Goal: Navigation & Orientation: Find specific page/section

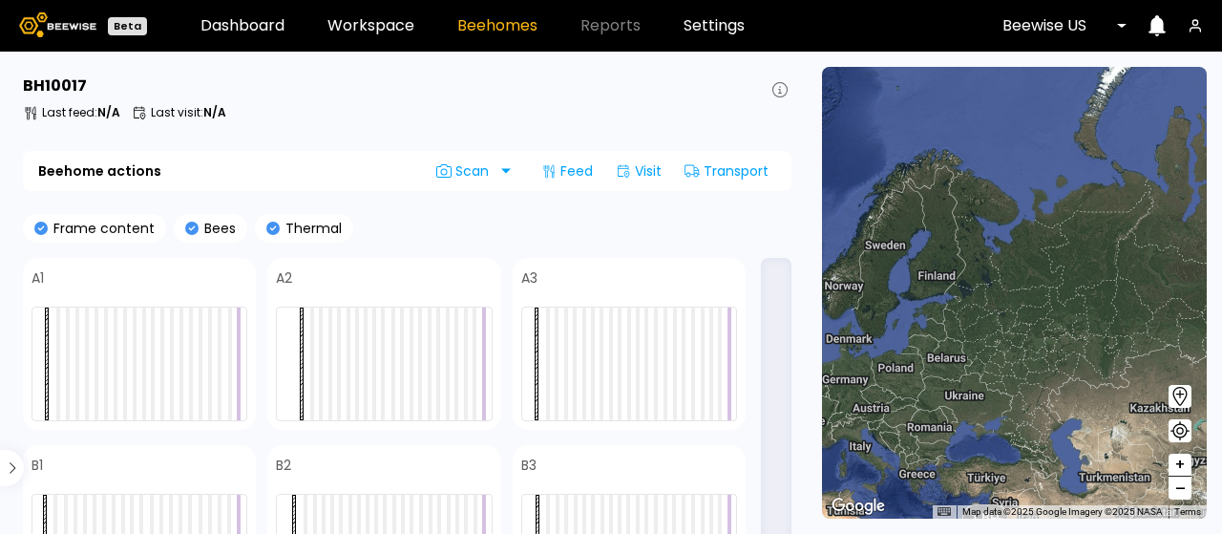
click at [191, 18] on header "Beta Dashboard Workspace Beehomes Reports Settings Beewise [GEOGRAPHIC_DATA]" at bounding box center [611, 26] width 1222 height 52
click at [200, 18] on link "Dashboard" at bounding box center [242, 25] width 84 height 15
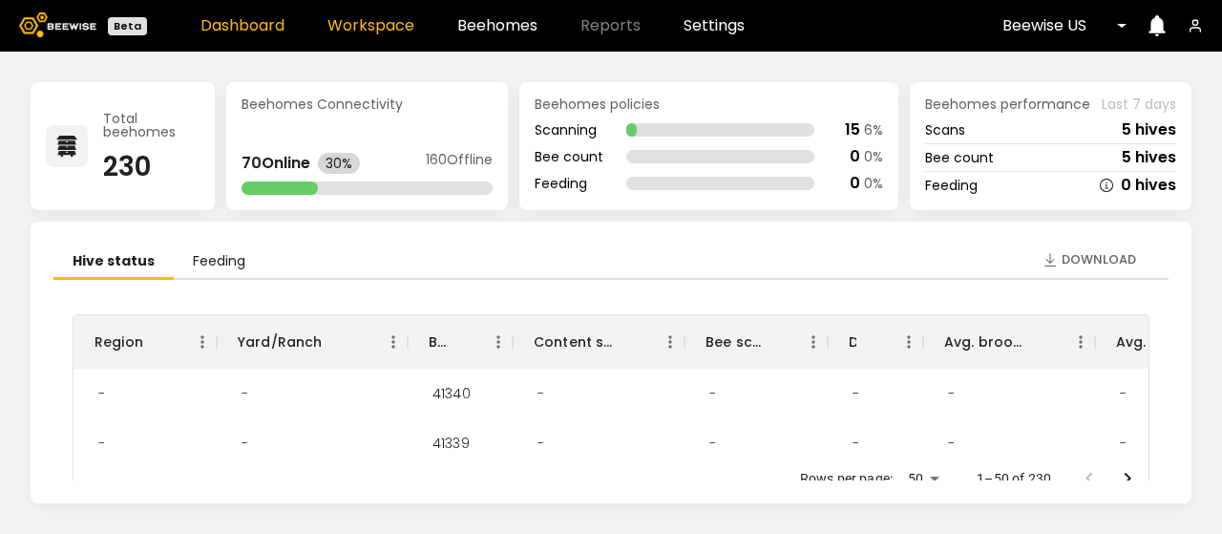
click at [340, 31] on link "Workspace" at bounding box center [370, 25] width 87 height 15
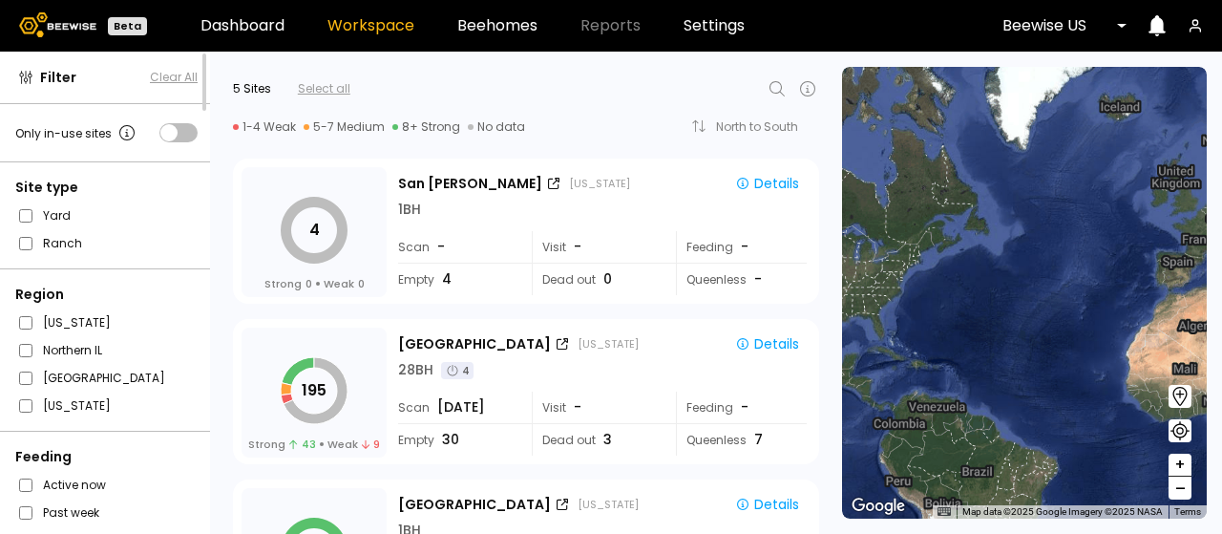
click at [1058, 28] on div at bounding box center [1057, 25] width 111 height 17
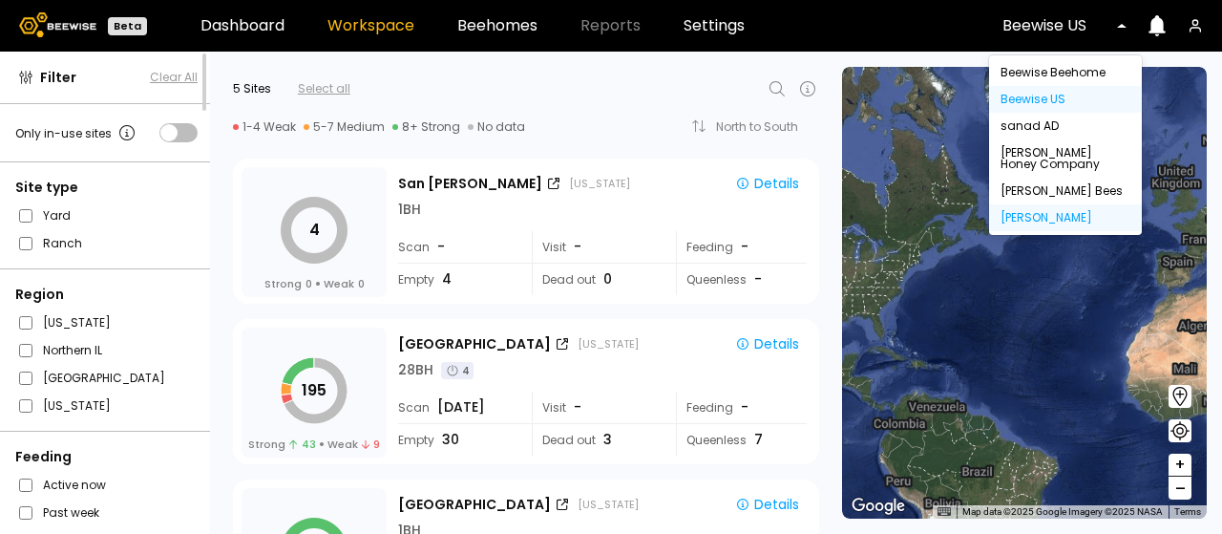
click at [1086, 213] on div "[PERSON_NAME]" at bounding box center [1065, 217] width 130 height 11
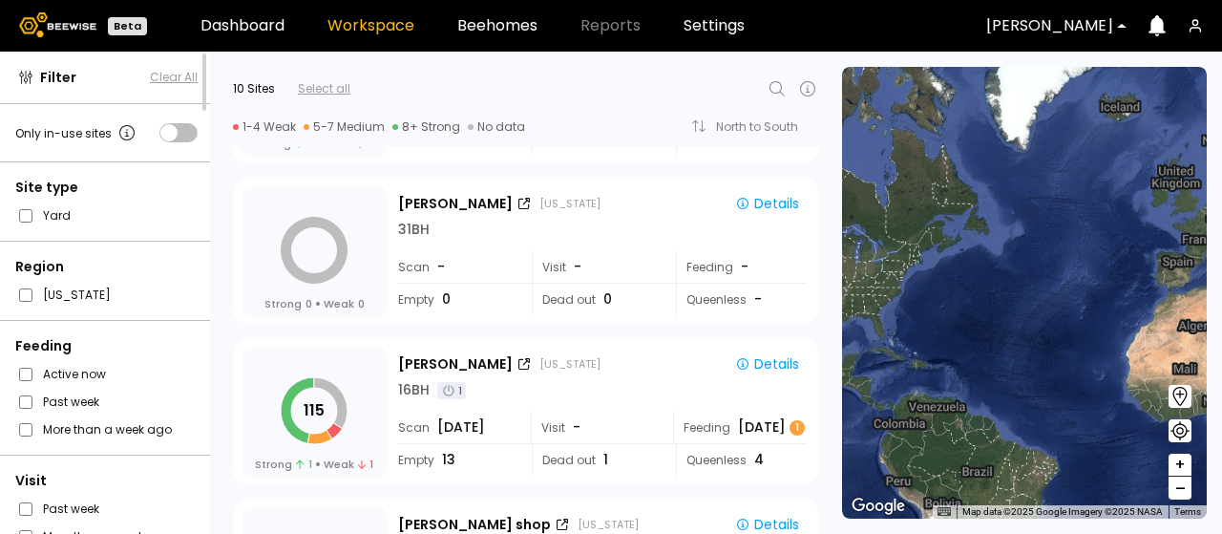
scroll to position [477, 0]
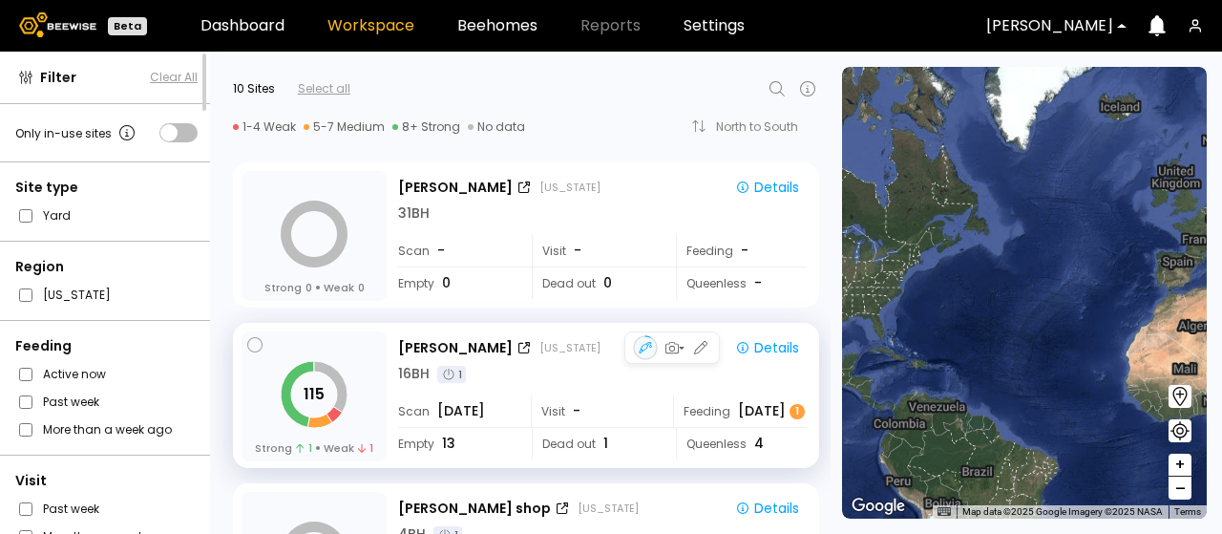
click at [560, 366] on div "16 BH 1" at bounding box center [602, 374] width 409 height 20
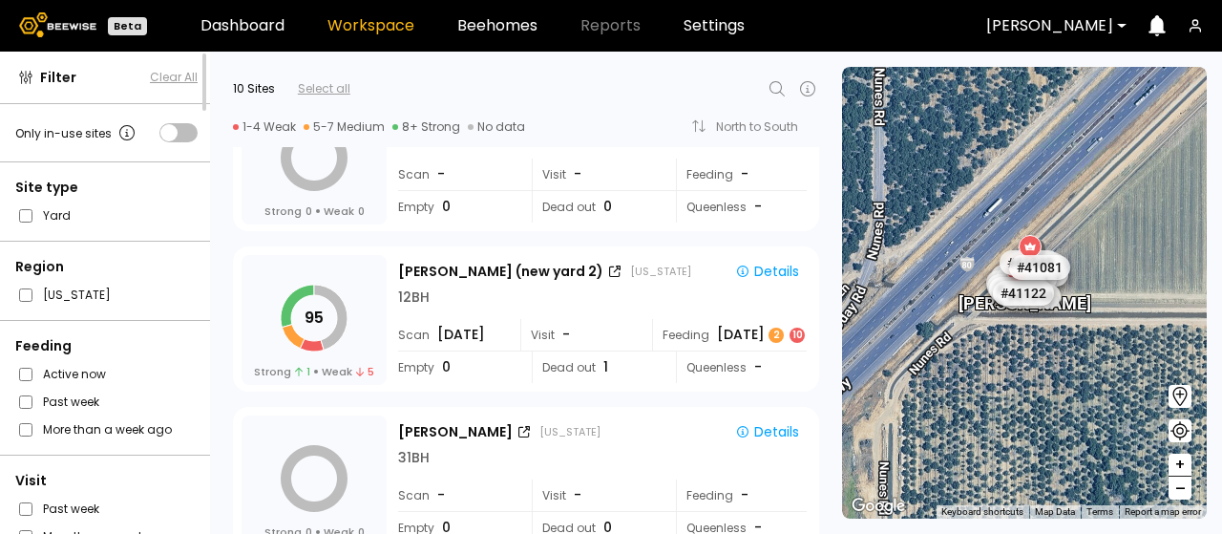
scroll to position [181, 0]
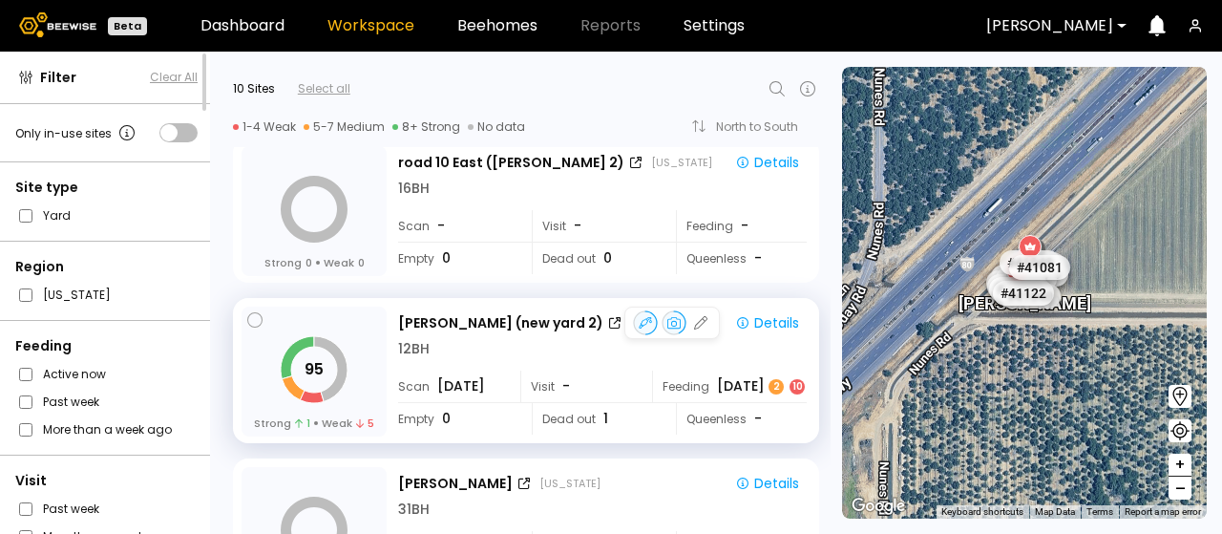
click at [534, 345] on div "12 BH" at bounding box center [602, 349] width 409 height 20
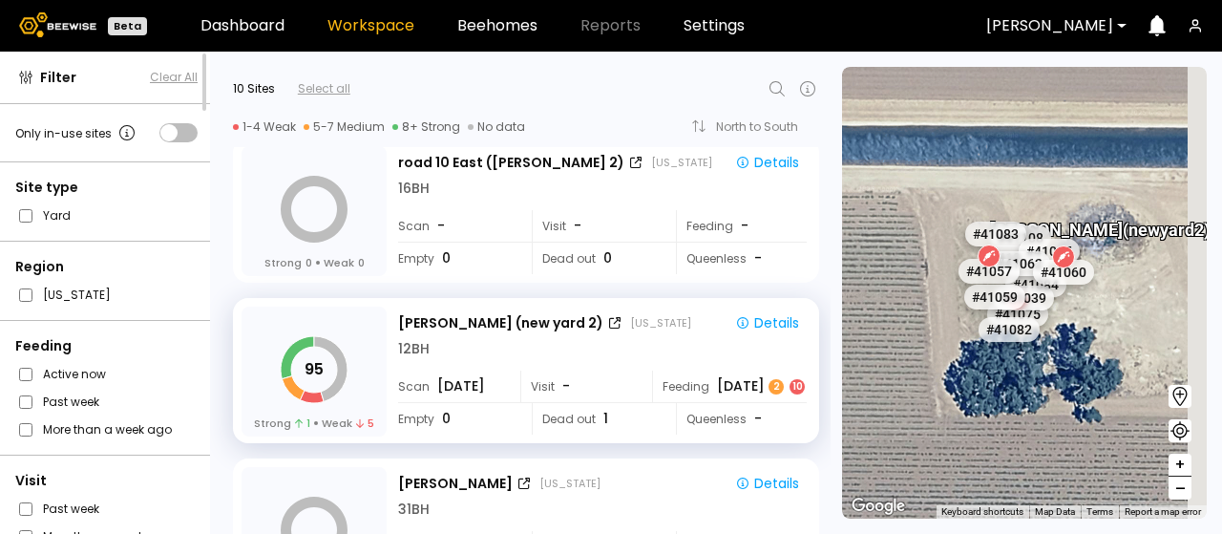
drag, startPoint x: 1061, startPoint y: 276, endPoint x: 1000, endPoint y: 359, distance: 103.1
click at [1000, 359] on div "# 41073 # 41036 # 40069 # 40702 # 40113 # 40039 # 40714 # 41093 # 40209 # 40203…" at bounding box center [1024, 293] width 365 height 452
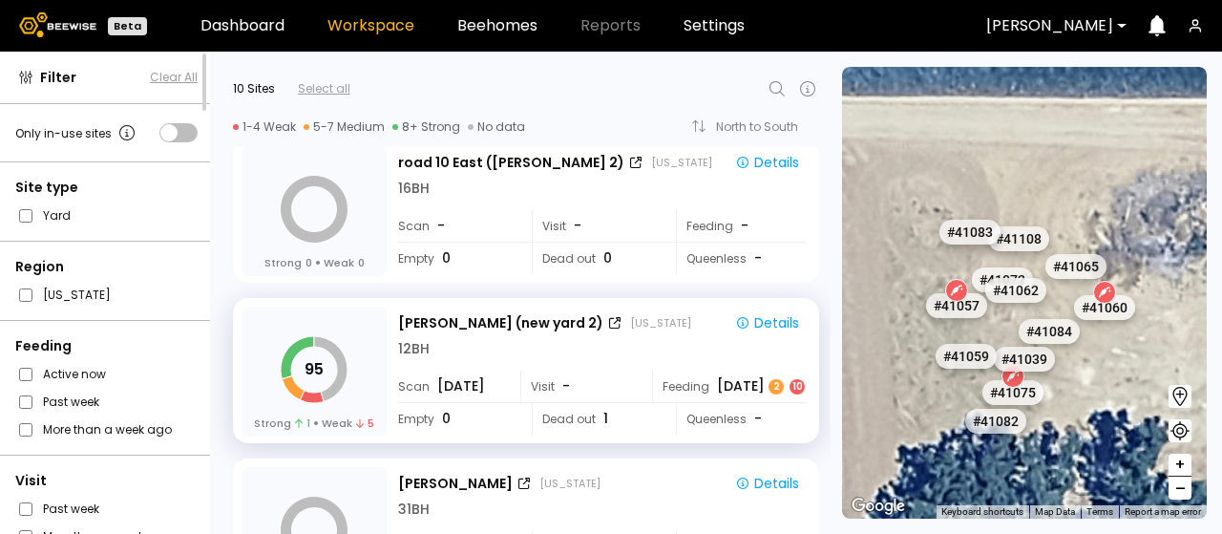
drag, startPoint x: 997, startPoint y: 339, endPoint x: 960, endPoint y: 452, distance: 119.2
click at [960, 452] on div "# 41073 # 41036 # 40069 # 40702 # 40113 # 40039 # 40714 # 41093 # 40209 # 40203…" at bounding box center [1024, 293] width 365 height 452
